Goal: Navigation & Orientation: Find specific page/section

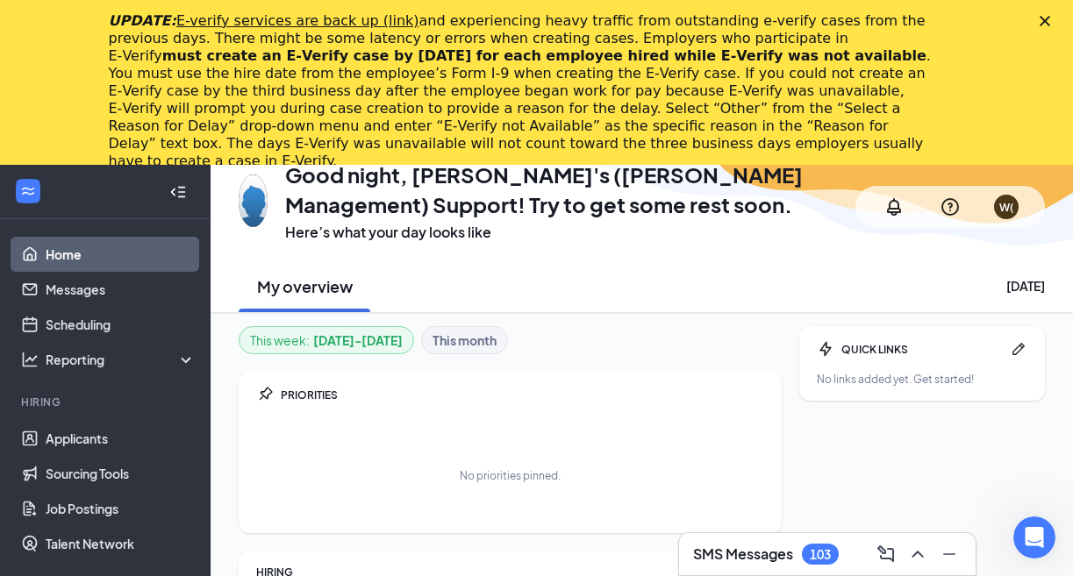
click at [1043, 19] on polygon "Close" at bounding box center [1044, 21] width 11 height 11
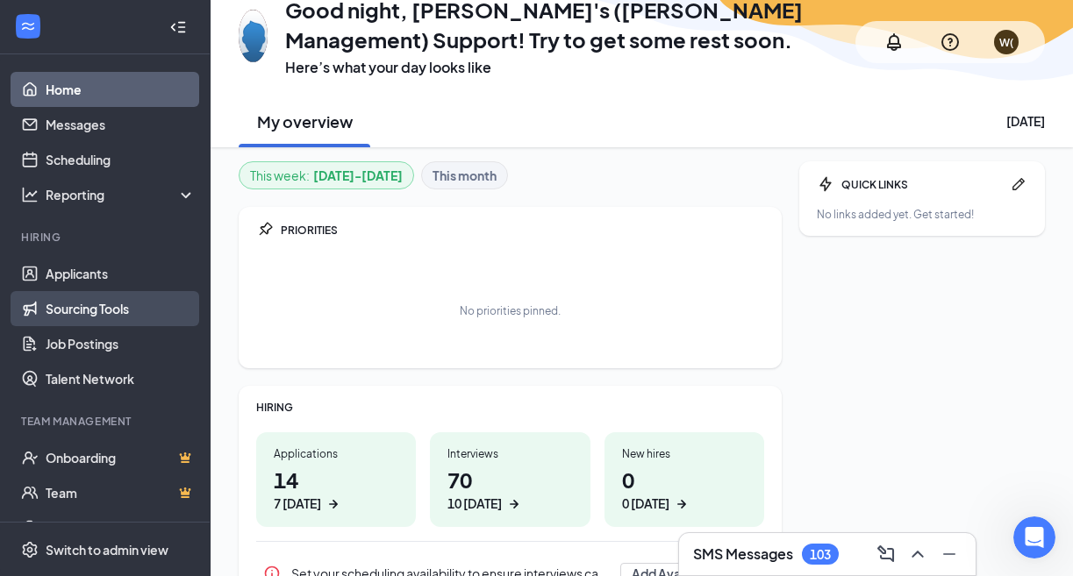
scroll to position [145, 0]
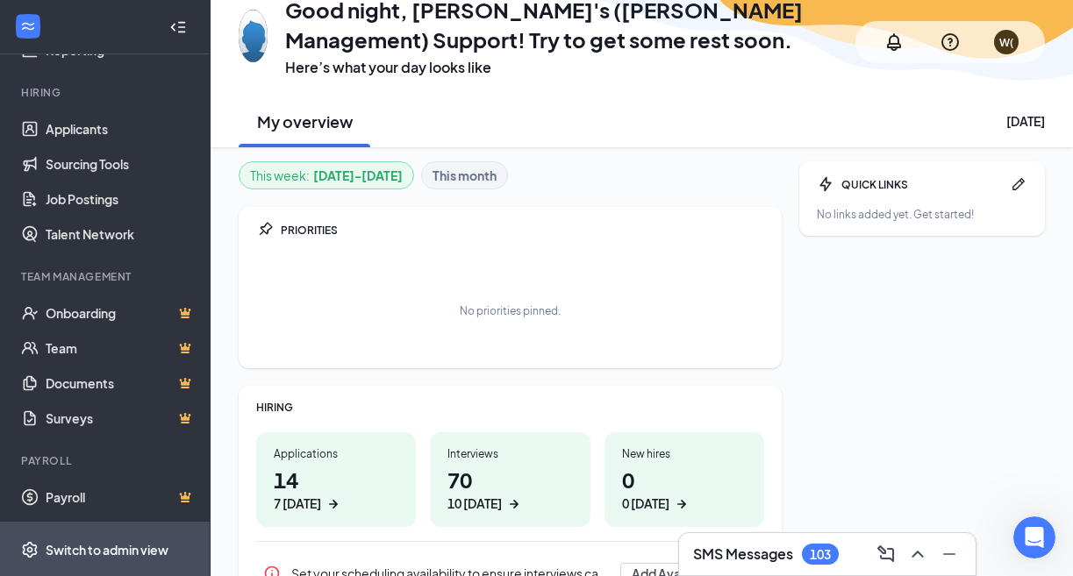
click at [121, 533] on span "Switch to admin view" at bounding box center [121, 550] width 150 height 54
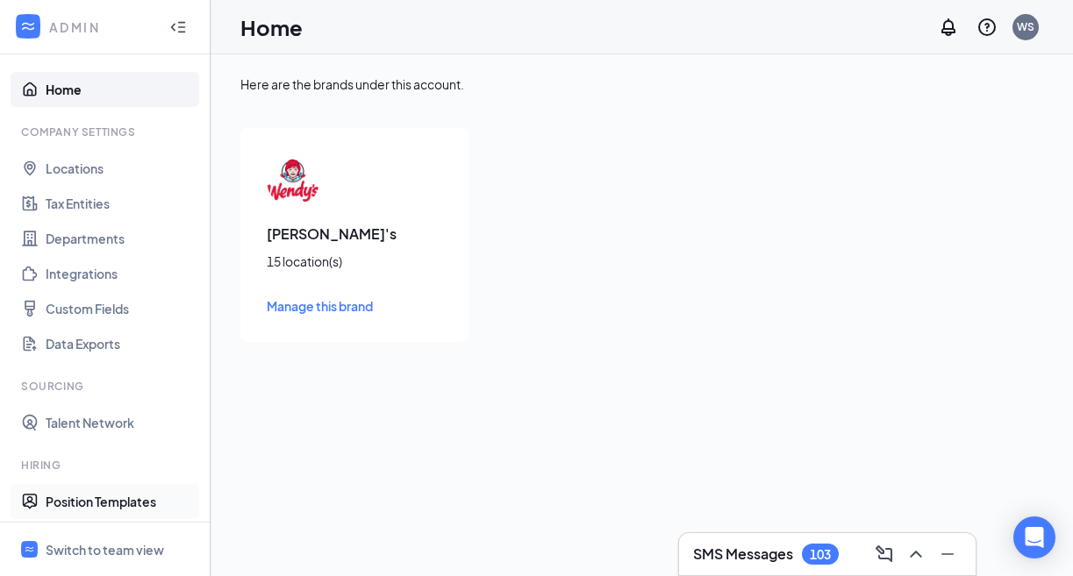
scroll to position [303, 0]
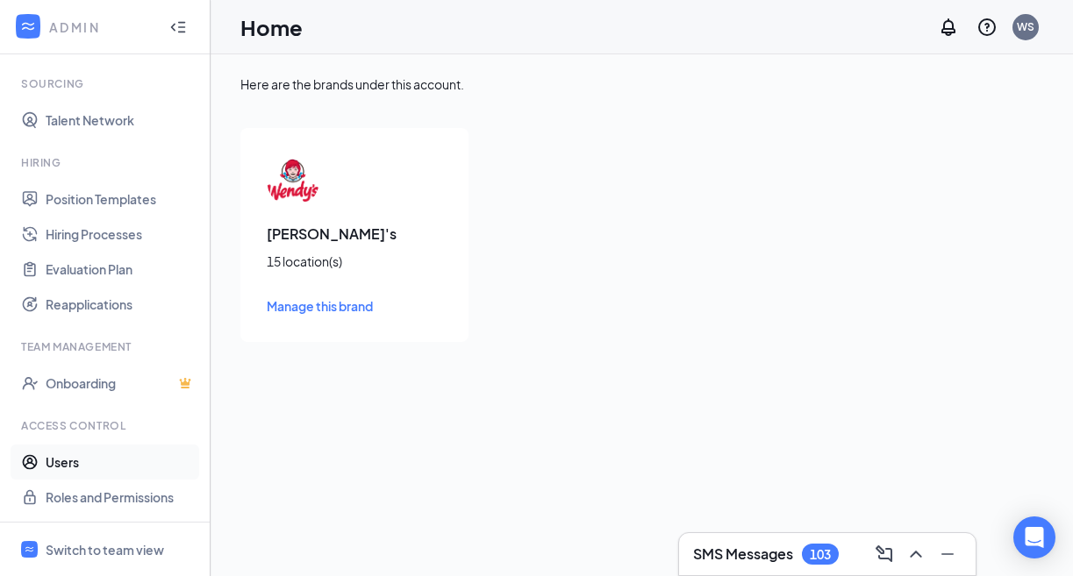
click at [97, 462] on link "Users" at bounding box center [121, 462] width 150 height 35
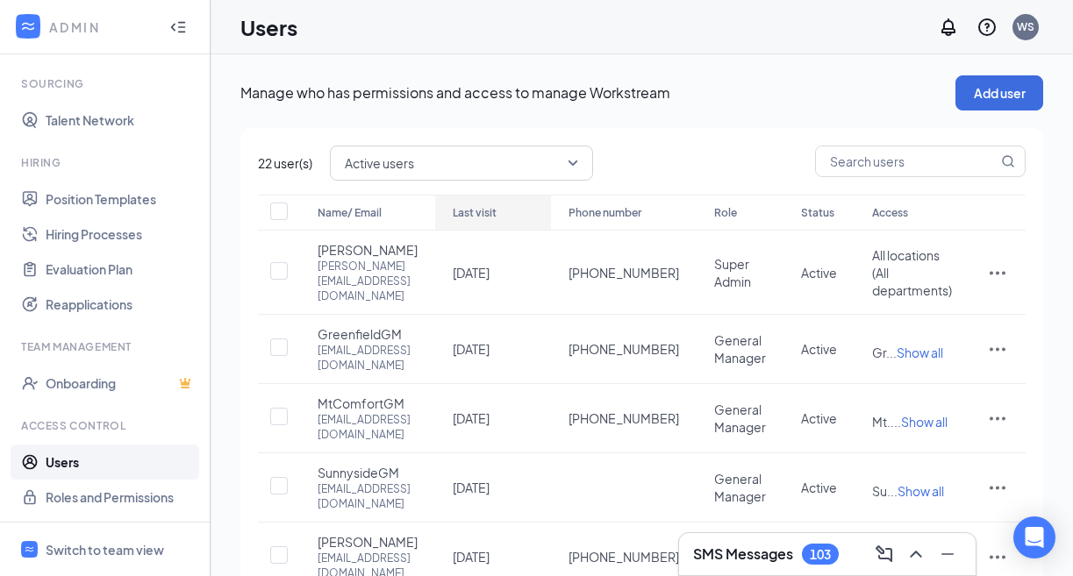
click at [533, 211] on div "Last visit" at bounding box center [493, 213] width 81 height 21
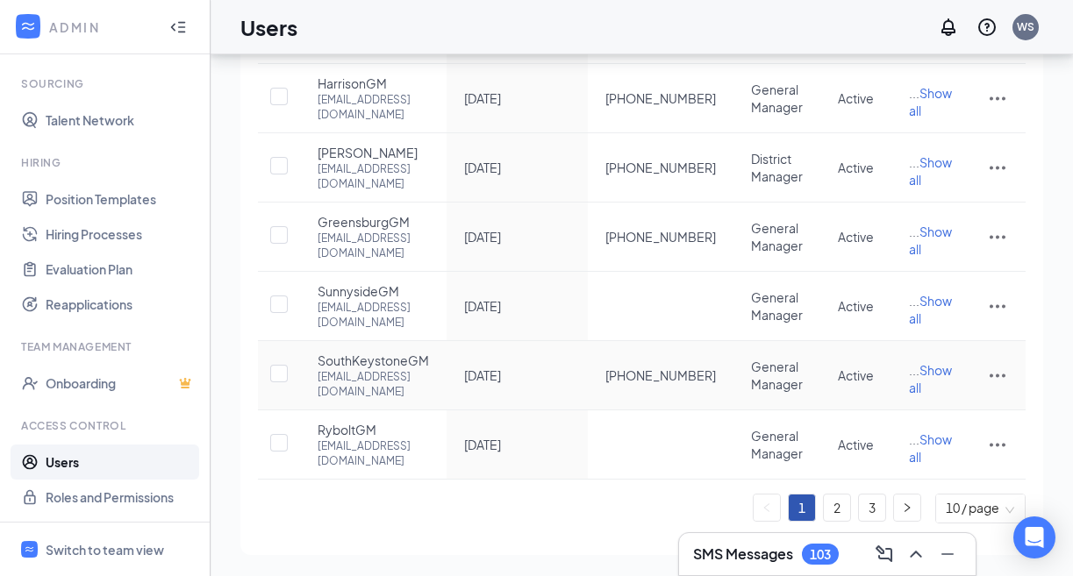
scroll to position [660, 0]
click at [834, 503] on link "2" at bounding box center [837, 508] width 26 height 26
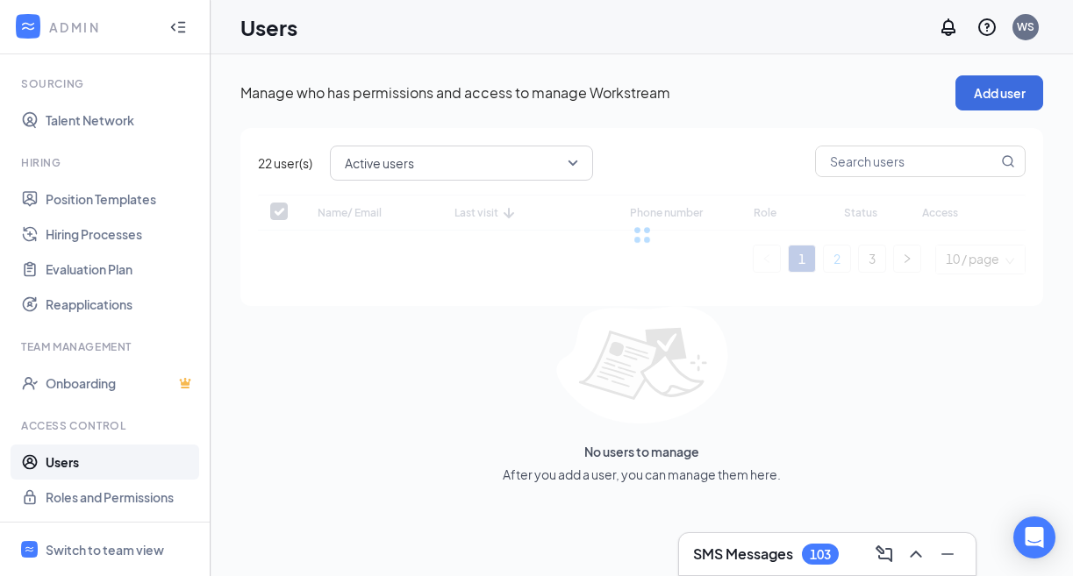
scroll to position [0, 0]
checkbox input "false"
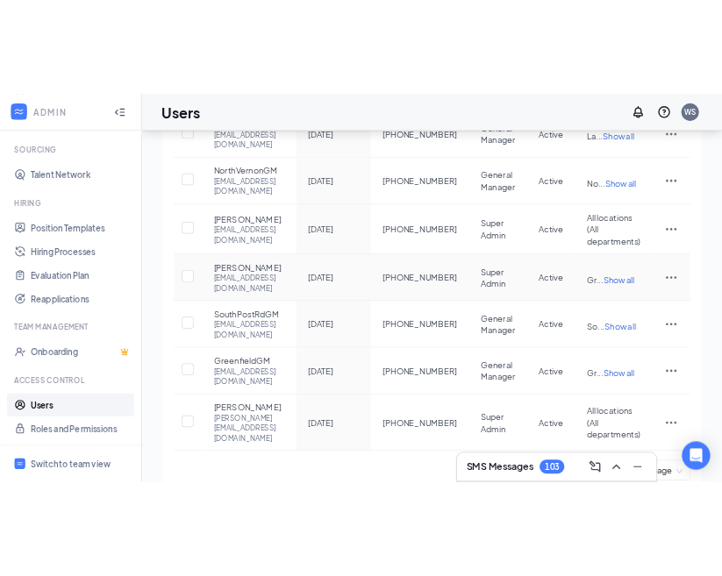
scroll to position [432, 0]
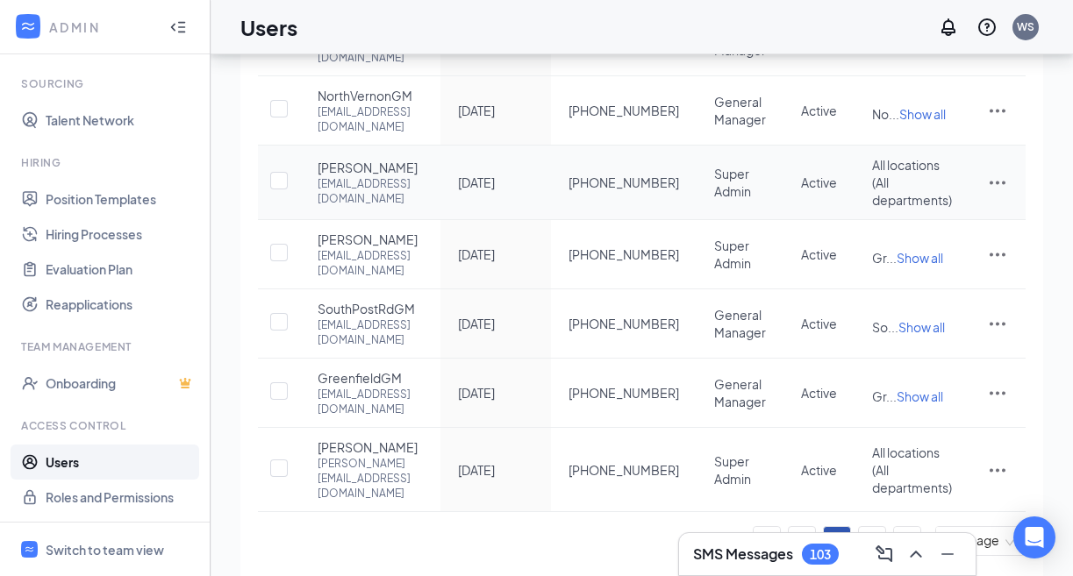
click at [423, 206] on div "[EMAIL_ADDRESS][DOMAIN_NAME]" at bounding box center [370, 191] width 105 height 30
copy div "[EMAIL_ADDRESS][DOMAIN_NAME]"
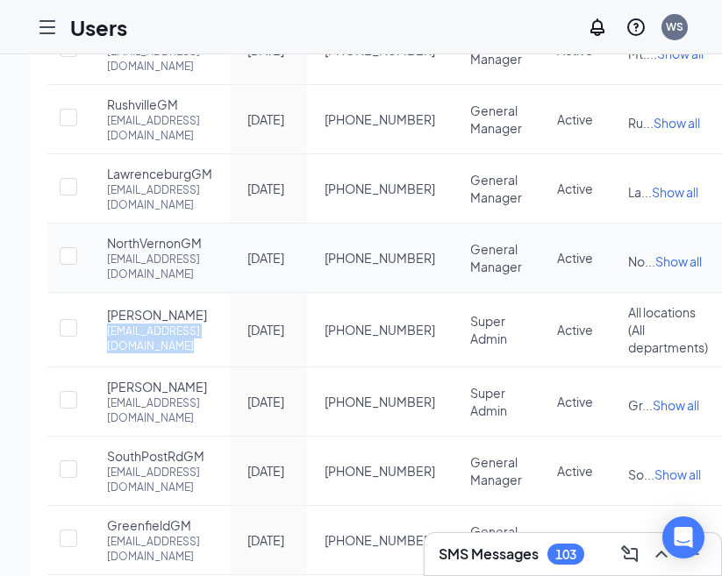
scroll to position [681, 0]
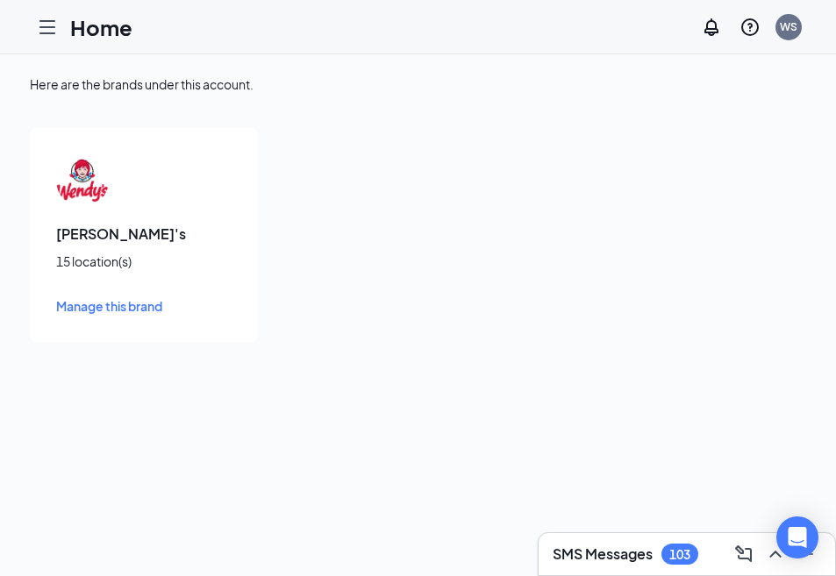
click at [49, 21] on icon "Hamburger" at bounding box center [47, 27] width 21 height 21
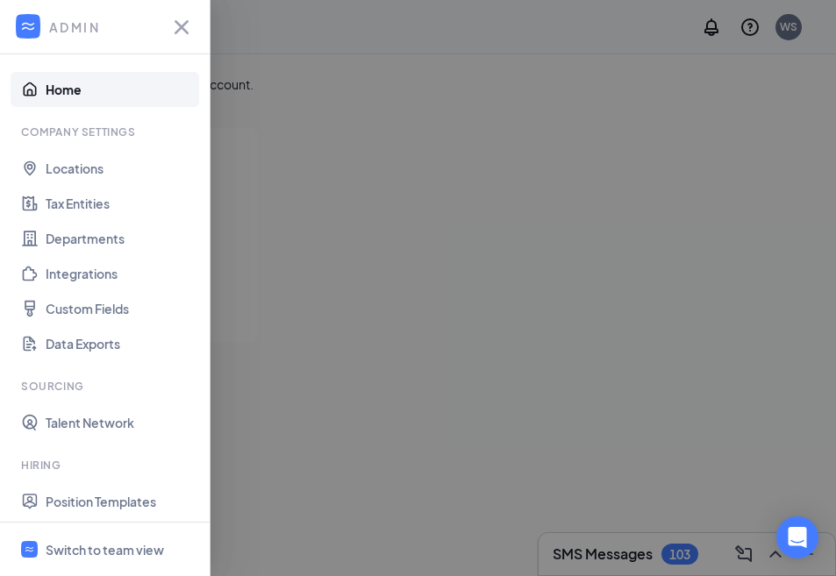
click at [89, 92] on link "Home" at bounding box center [121, 89] width 150 height 35
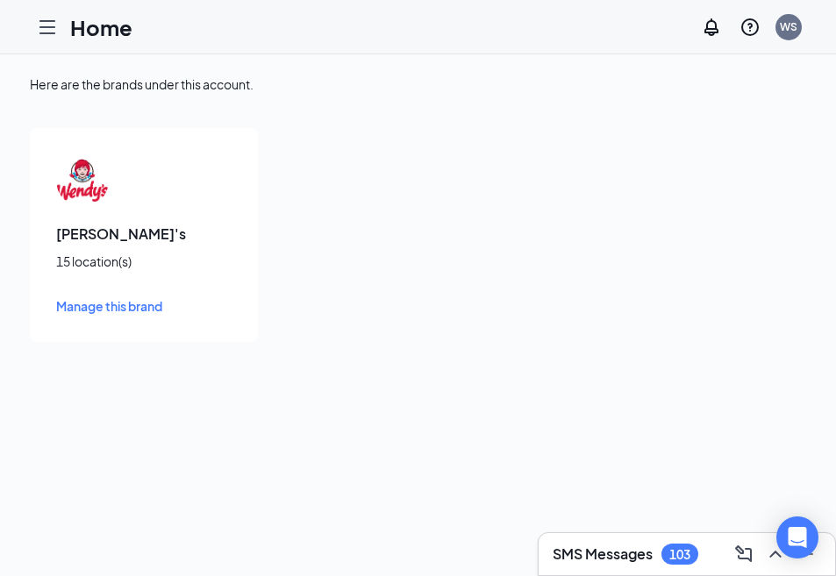
click at [44, 18] on icon "Hamburger" at bounding box center [47, 27] width 21 height 21
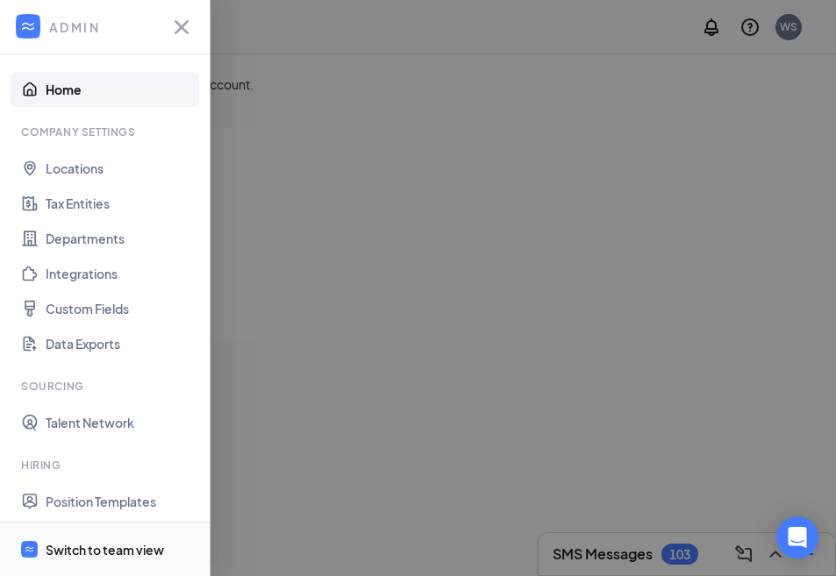
click at [107, 539] on span "Switch to team view" at bounding box center [121, 550] width 150 height 54
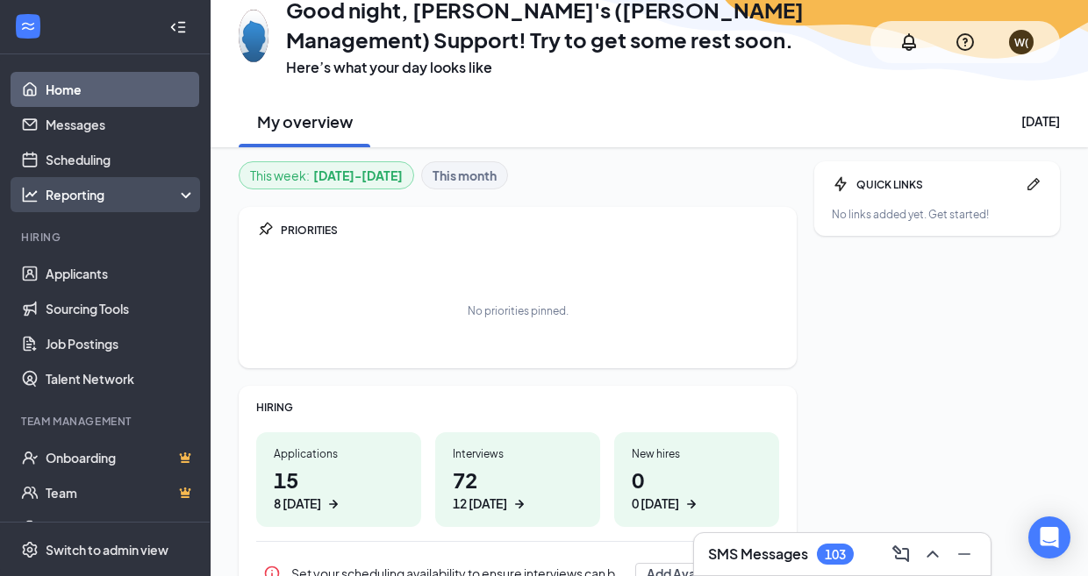
click at [115, 188] on div "Reporting" at bounding box center [121, 195] width 151 height 18
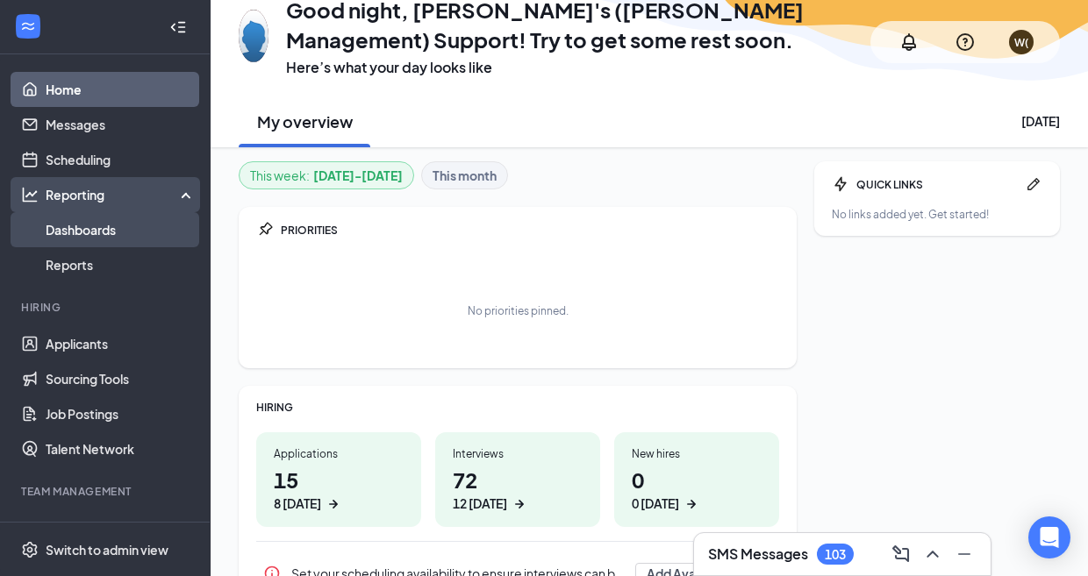
click at [118, 223] on link "Dashboards" at bounding box center [121, 229] width 150 height 35
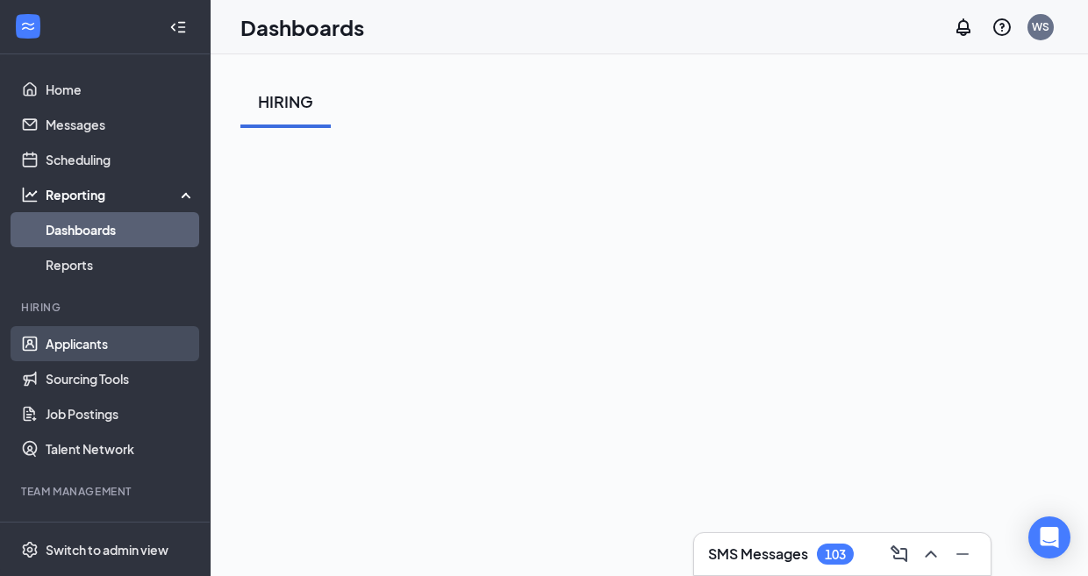
click at [87, 338] on link "Applicants" at bounding box center [121, 343] width 150 height 35
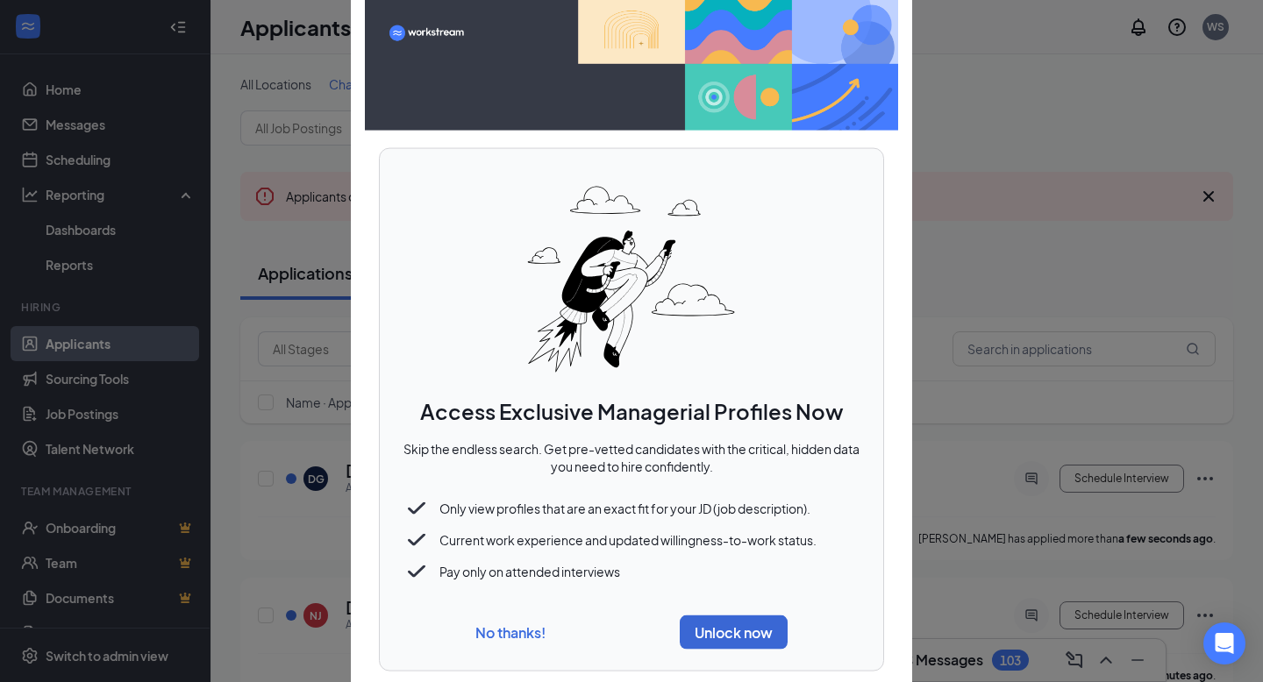
click at [525, 575] on div "No thanks! Unlock now" at bounding box center [631, 632] width 461 height 48
click at [518, 575] on button "No thanks!" at bounding box center [510, 632] width 70 height 18
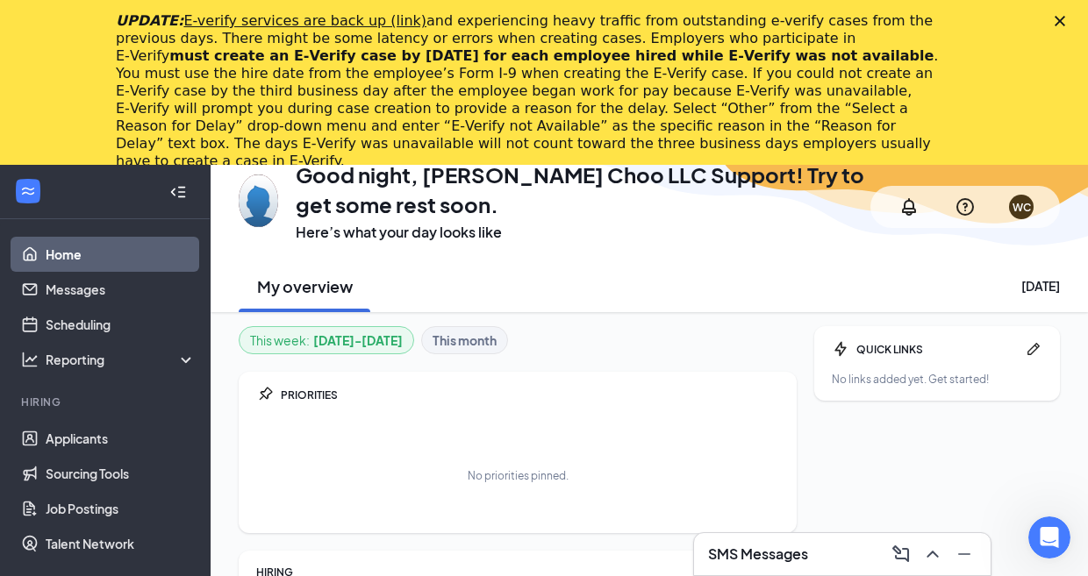
click at [1054, 20] on icon "Close" at bounding box center [1059, 21] width 11 height 11
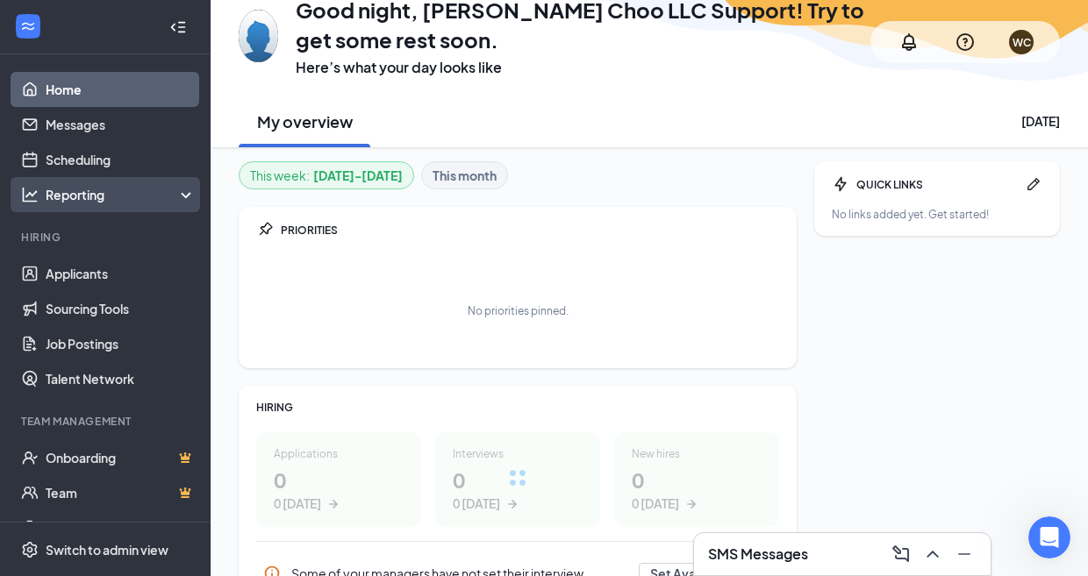
click at [134, 196] on div "Reporting" at bounding box center [121, 195] width 151 height 18
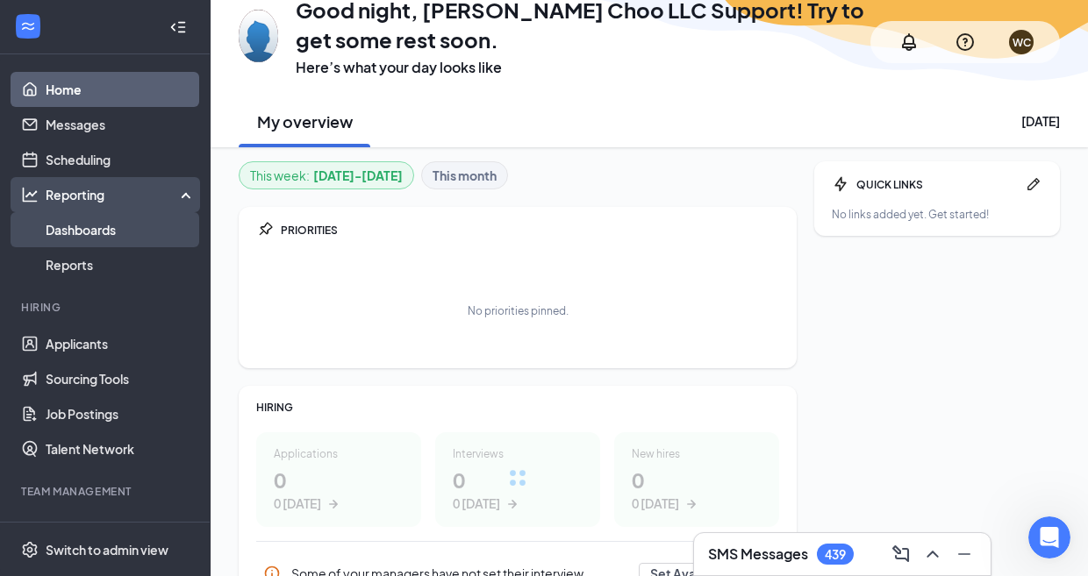
click at [125, 219] on link "Dashboards" at bounding box center [121, 229] width 150 height 35
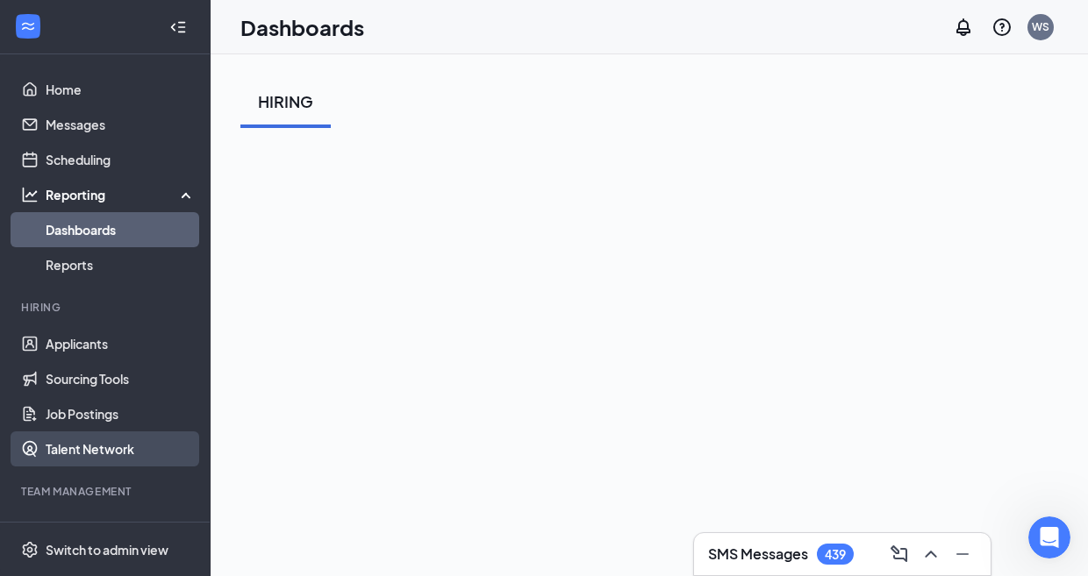
click at [129, 445] on link "Talent Network" at bounding box center [121, 449] width 150 height 35
